Goal: Information Seeking & Learning: Learn about a topic

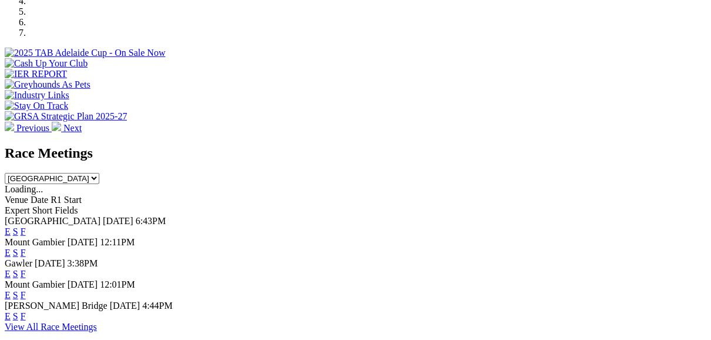
scroll to position [423, 0]
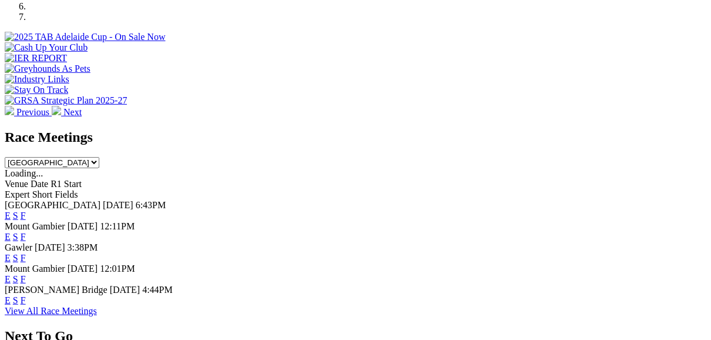
click at [26, 295] on link "F" at bounding box center [23, 300] width 5 height 10
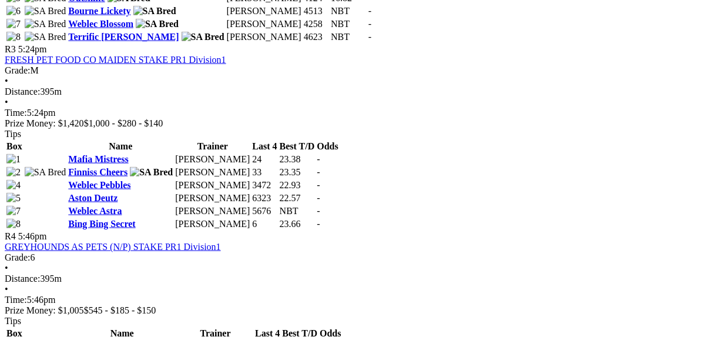
scroll to position [987, 0]
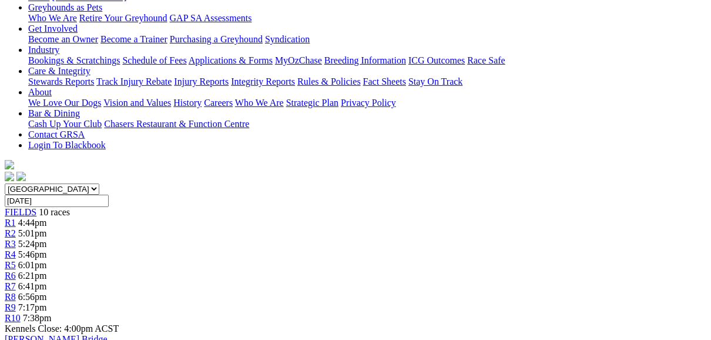
scroll to position [235, 0]
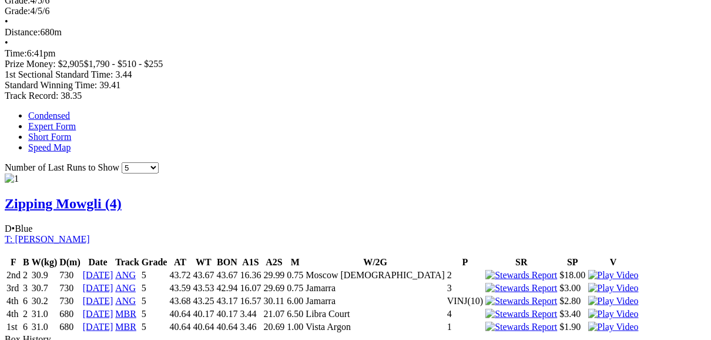
scroll to position [705, 0]
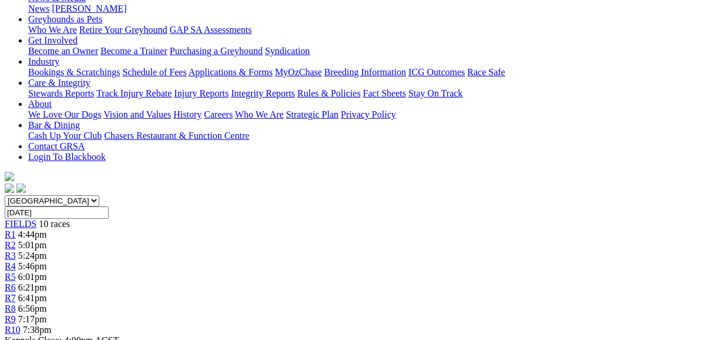
scroll to position [94, 0]
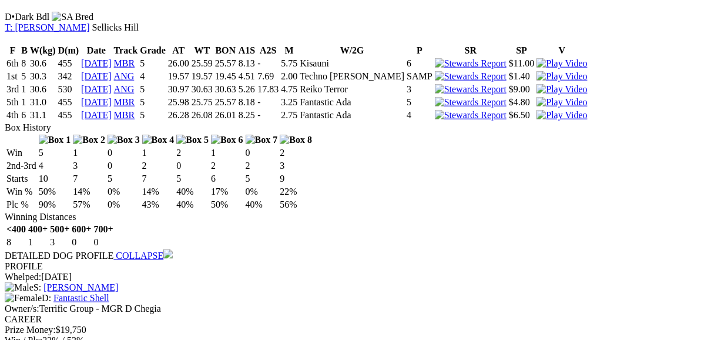
scroll to position [940, 0]
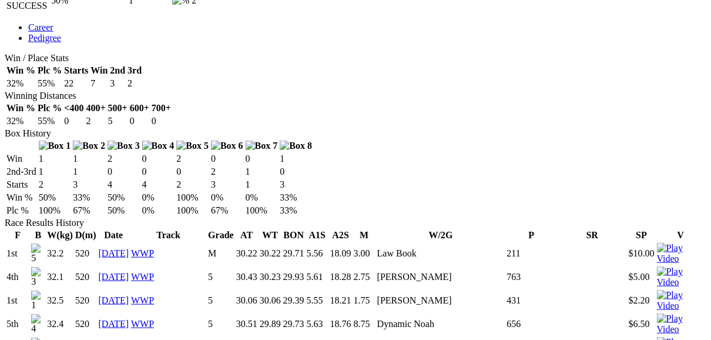
scroll to position [658, 0]
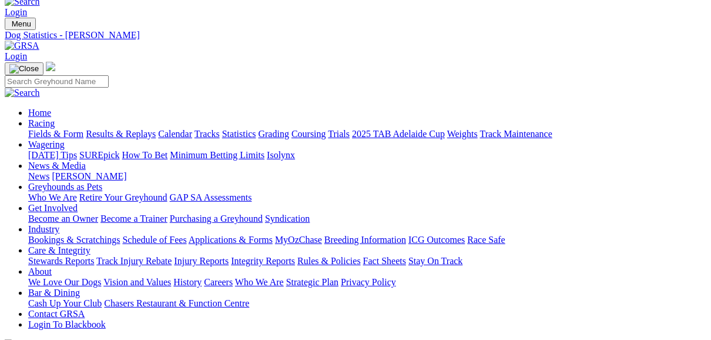
scroll to position [0, 0]
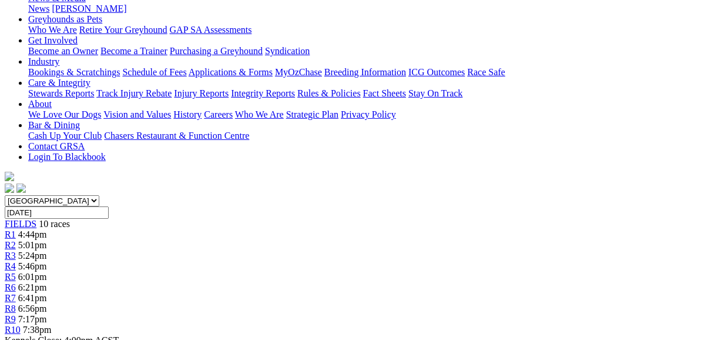
scroll to position [141, 0]
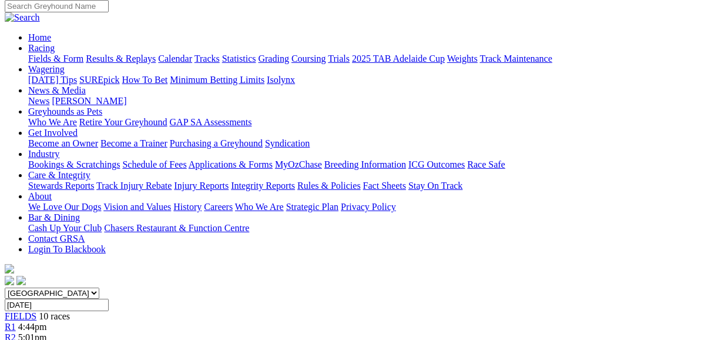
scroll to position [94, 0]
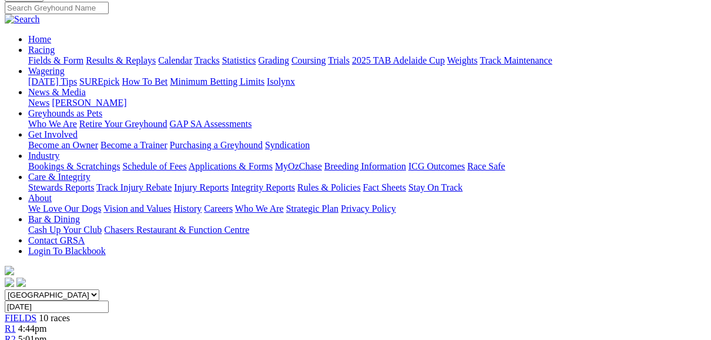
click at [36, 313] on span "FIELDS" at bounding box center [21, 318] width 32 height 10
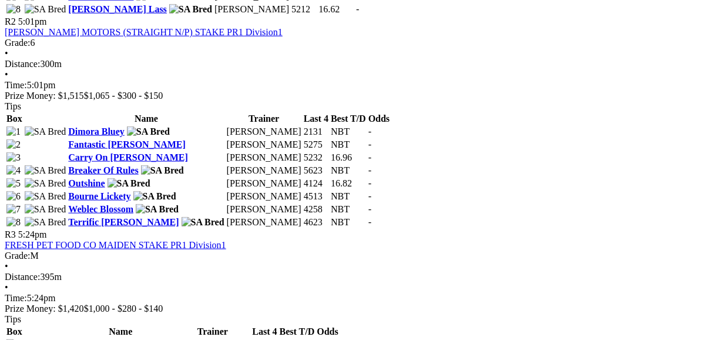
scroll to position [752, 0]
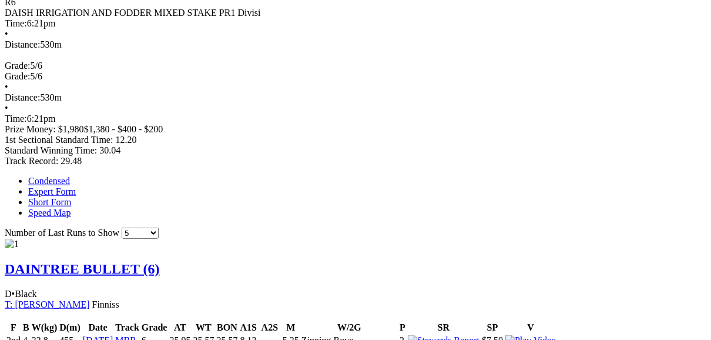
scroll to position [658, 0]
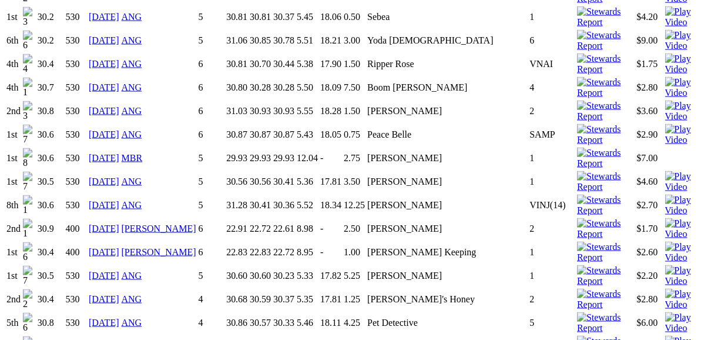
scroll to position [1128, 0]
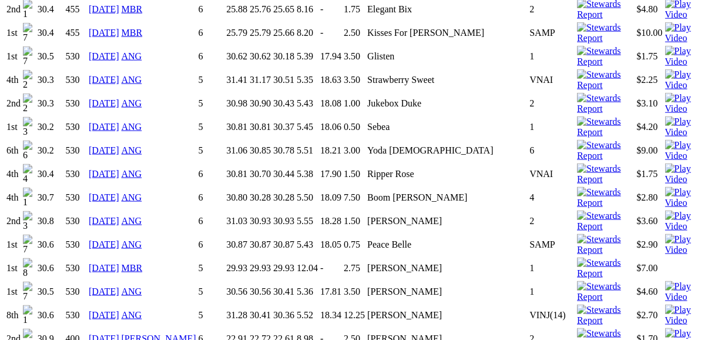
scroll to position [987, 0]
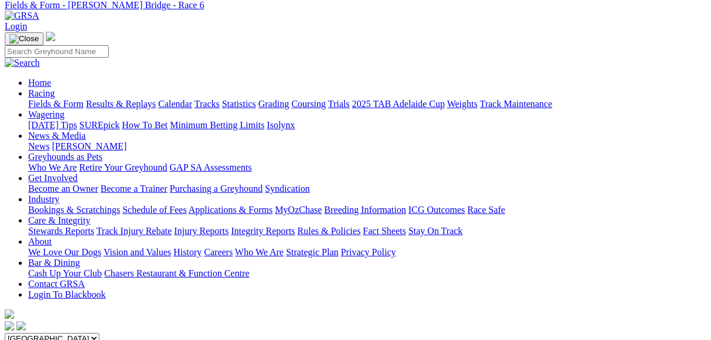
scroll to position [47, 0]
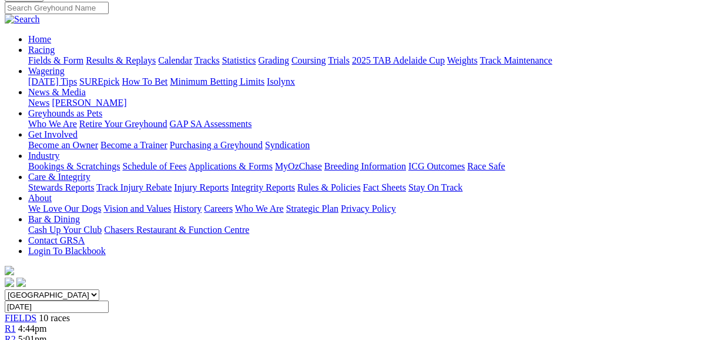
scroll to position [47, 0]
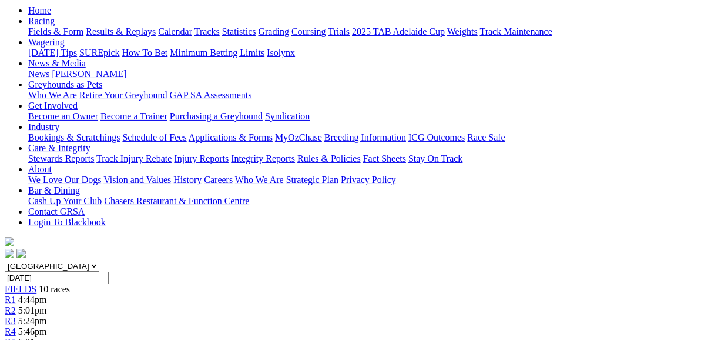
scroll to position [94, 0]
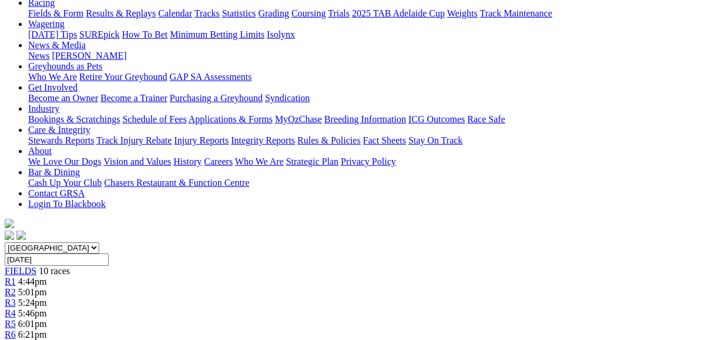
scroll to position [94, 0]
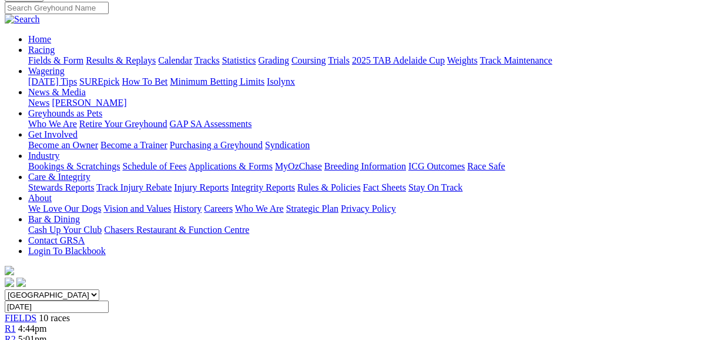
click at [36, 313] on span "FIELDS" at bounding box center [21, 318] width 32 height 10
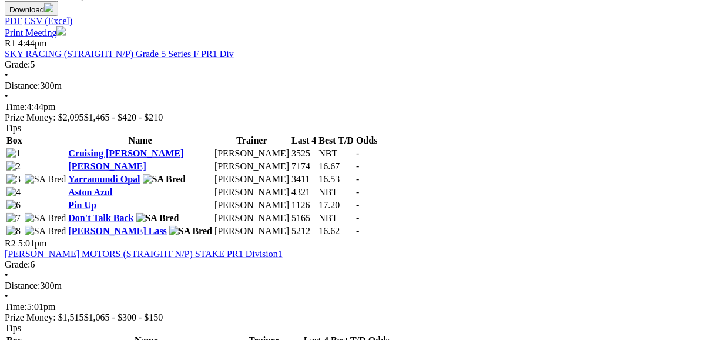
scroll to position [564, 0]
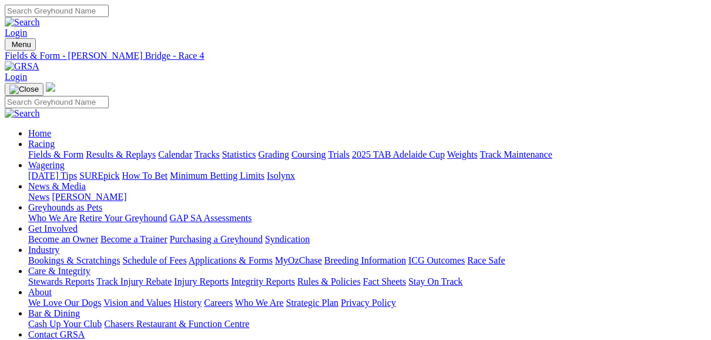
click at [141, 149] on link "Results & Replays" at bounding box center [121, 154] width 70 height 10
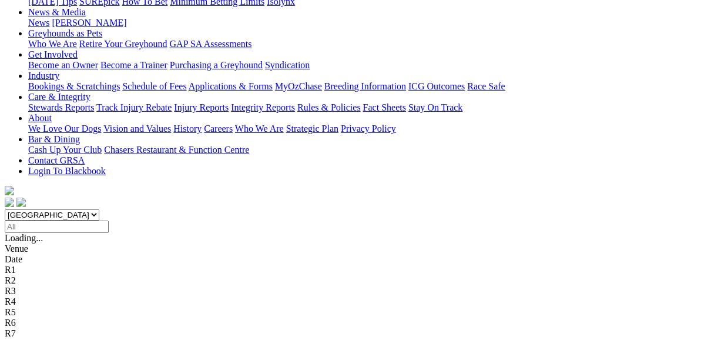
scroll to position [188, 0]
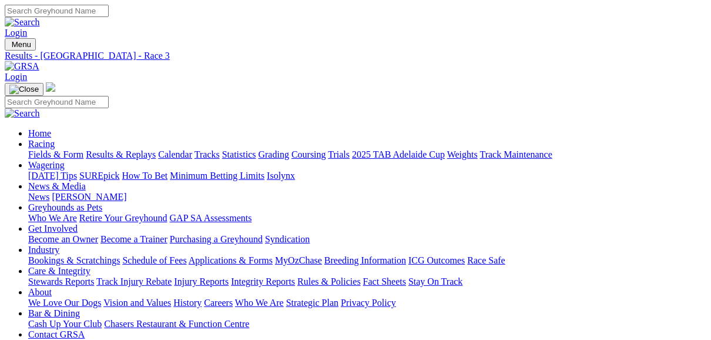
click at [156, 149] on link "Results & Replays" at bounding box center [121, 154] width 70 height 10
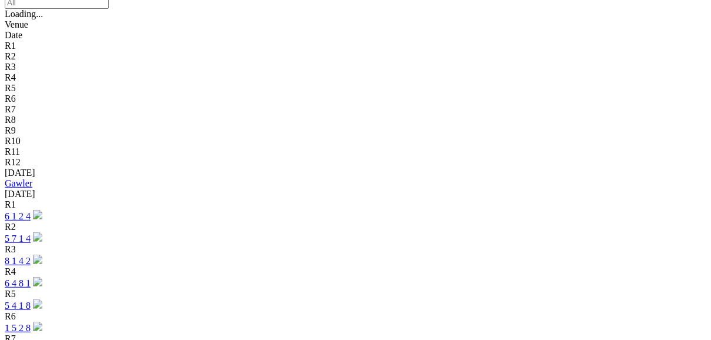
scroll to position [376, 0]
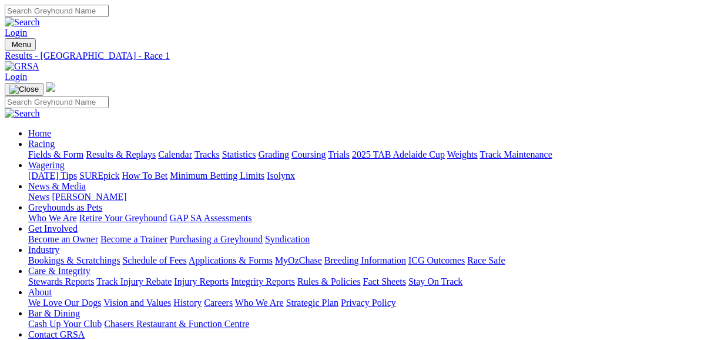
click at [66, 149] on link "Fields & Form" at bounding box center [55, 154] width 55 height 10
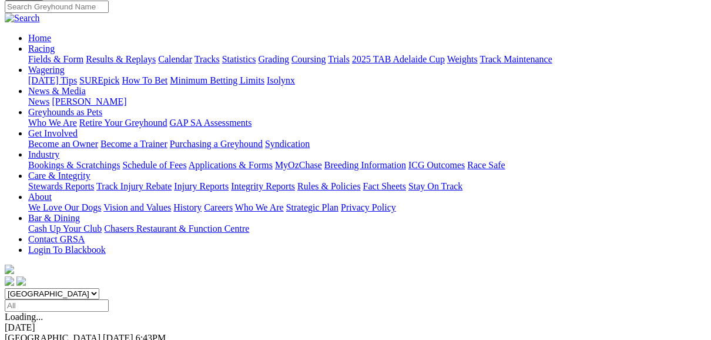
scroll to position [94, 0]
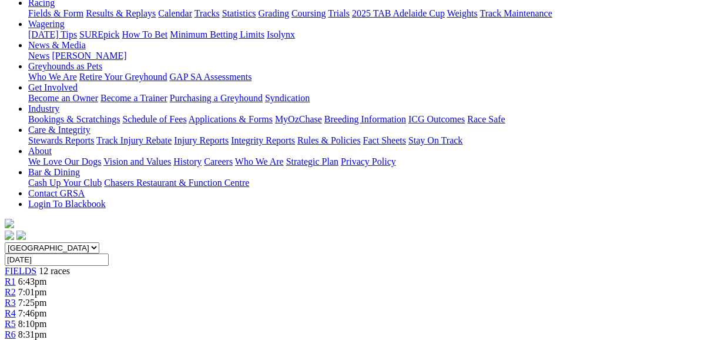
scroll to position [94, 0]
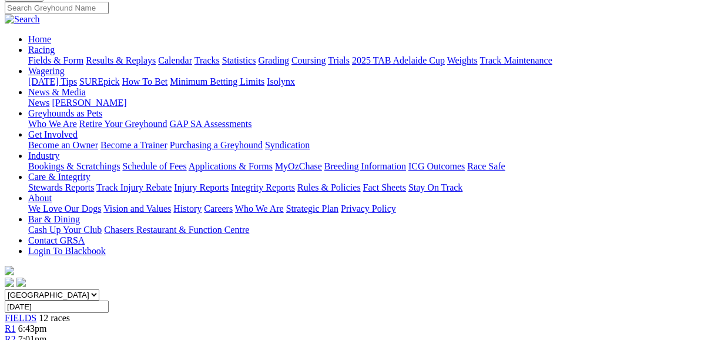
click at [16, 334] on span "R2" at bounding box center [10, 339] width 11 height 10
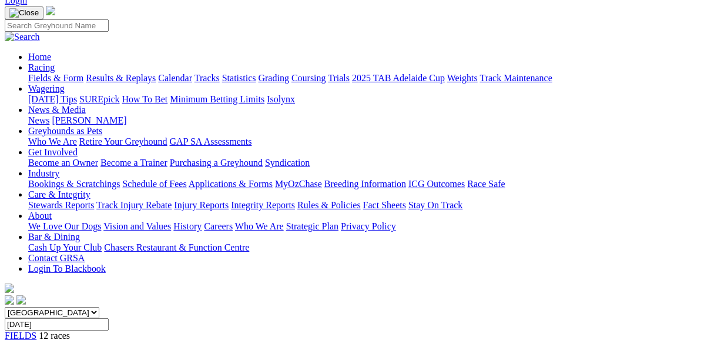
scroll to position [47, 0]
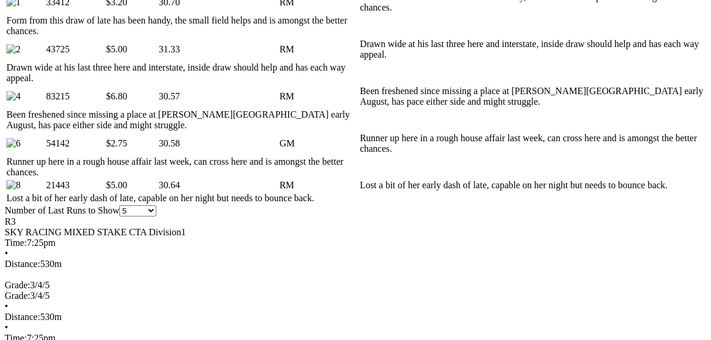
scroll to position [705, 0]
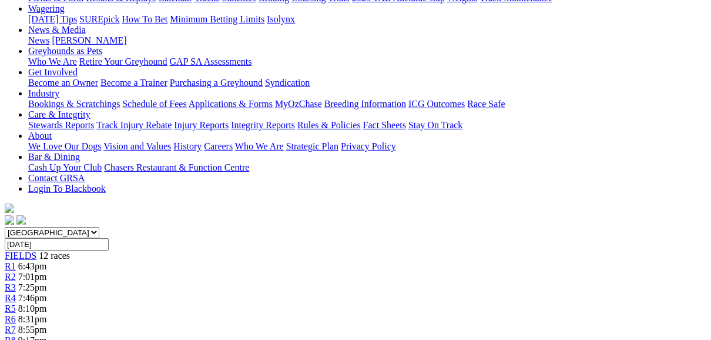
scroll to position [141, 0]
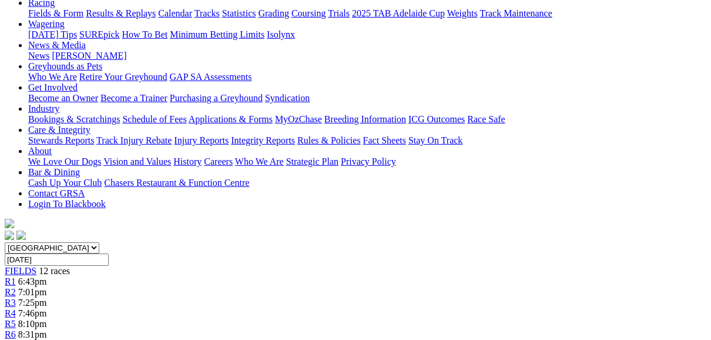
click at [16, 308] on span "R4" at bounding box center [10, 313] width 11 height 10
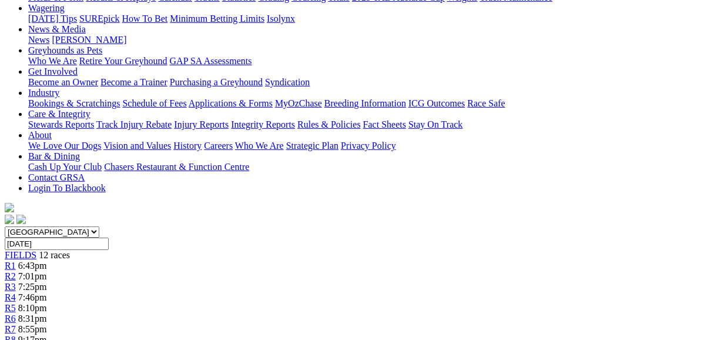
scroll to position [141, 0]
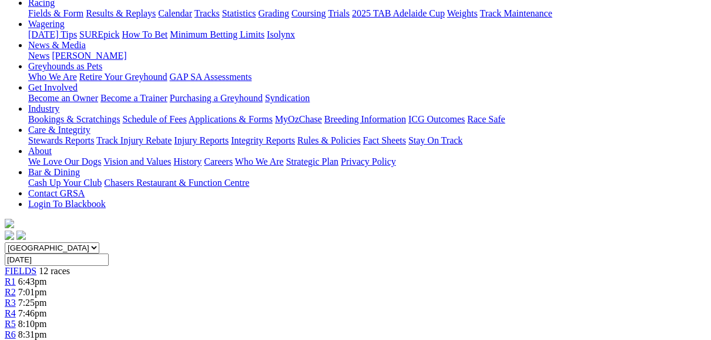
click at [16, 318] on span "R5" at bounding box center [10, 323] width 11 height 10
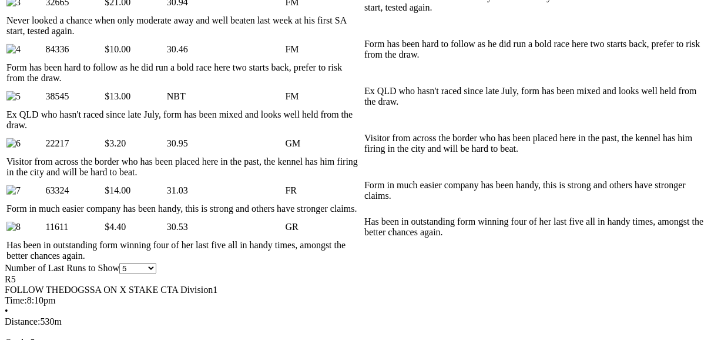
scroll to position [799, 0]
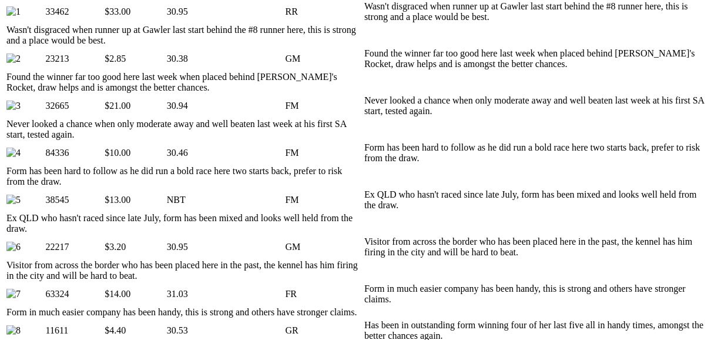
scroll to position [611, 0]
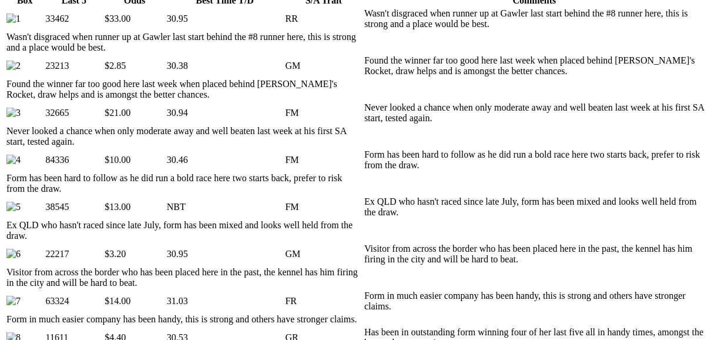
scroll to position [658, 0]
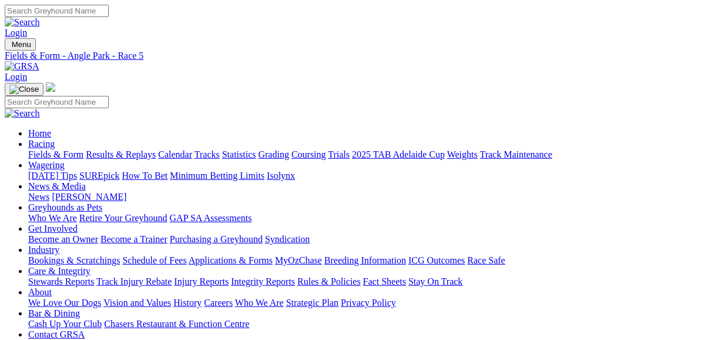
scroll to position [47, 0]
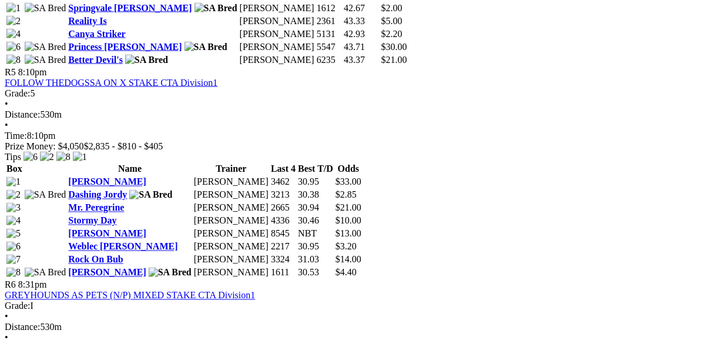
scroll to position [1316, 0]
drag, startPoint x: 645, startPoint y: 34, endPoint x: 655, endPoint y: 14, distance: 22.9
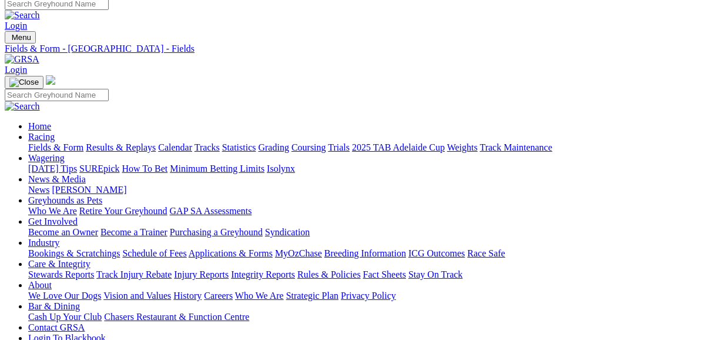
scroll to position [0, 0]
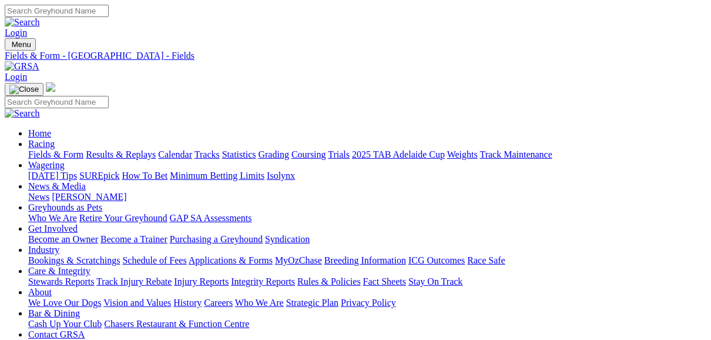
click at [77, 170] on link "[DATE] Tips" at bounding box center [52, 175] width 49 height 10
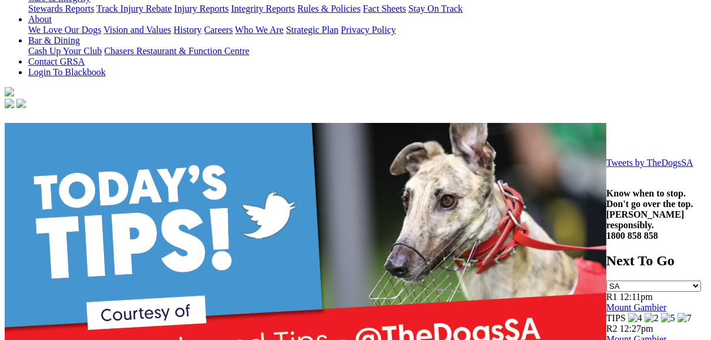
scroll to position [282, 0]
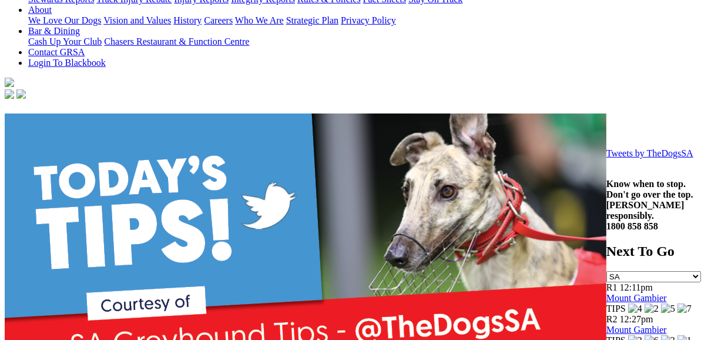
click at [606, 148] on link "Tweets by TheDogsSA" at bounding box center [649, 153] width 87 height 10
